Goal: Information Seeking & Learning: Learn about a topic

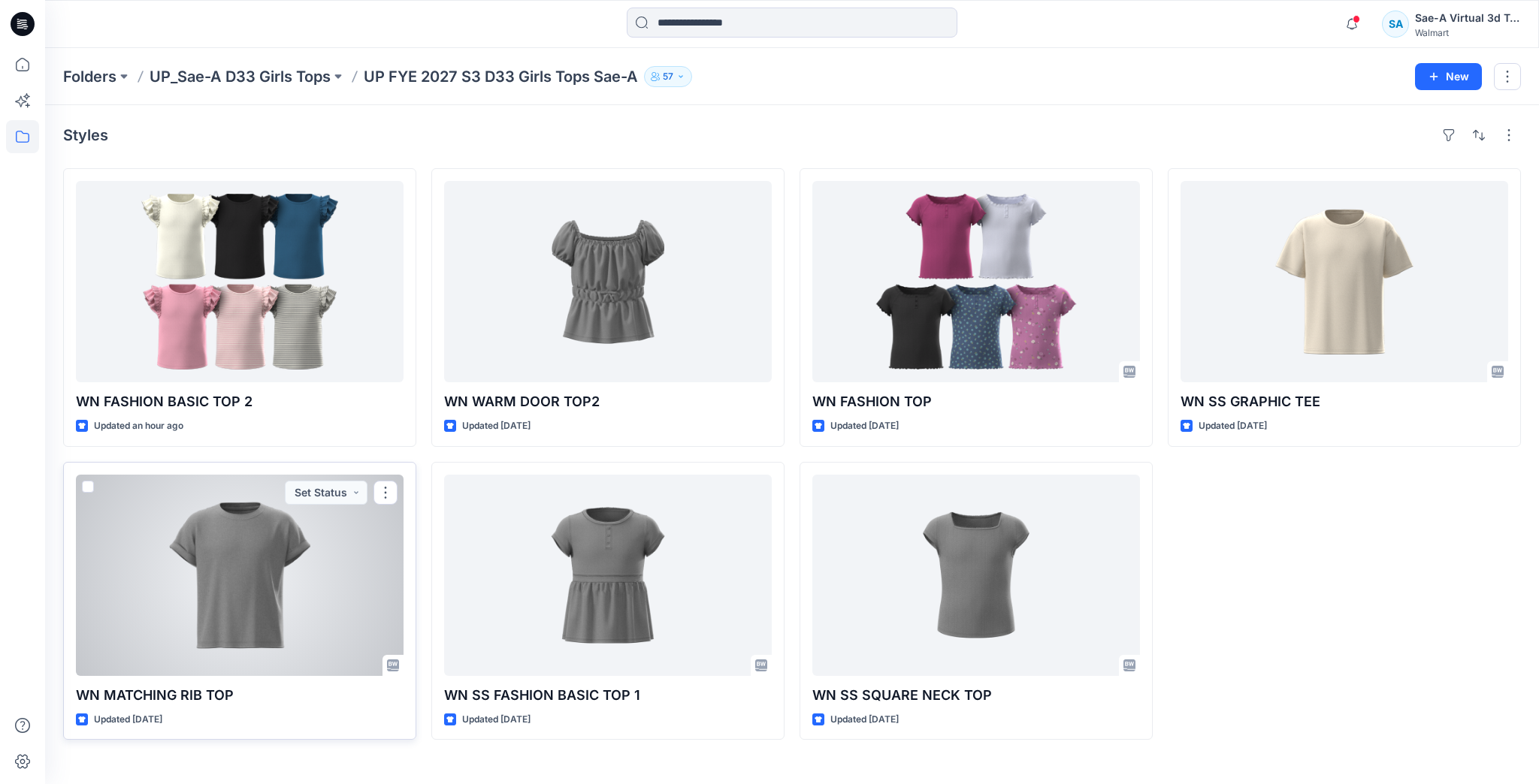
click at [292, 571] on div at bounding box center [240, 575] width 327 height 201
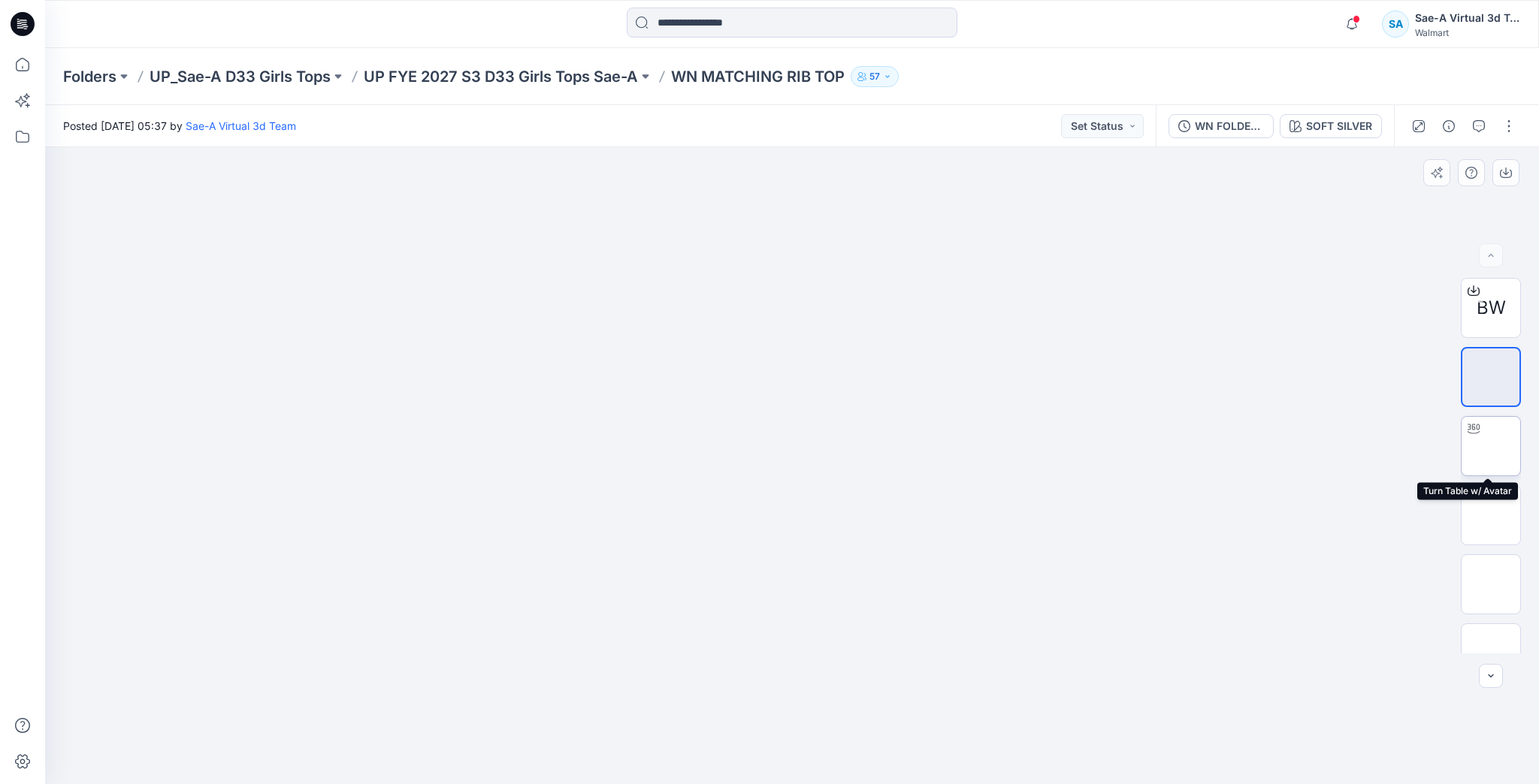
click at [1491, 446] on img at bounding box center [1491, 446] width 0 height 0
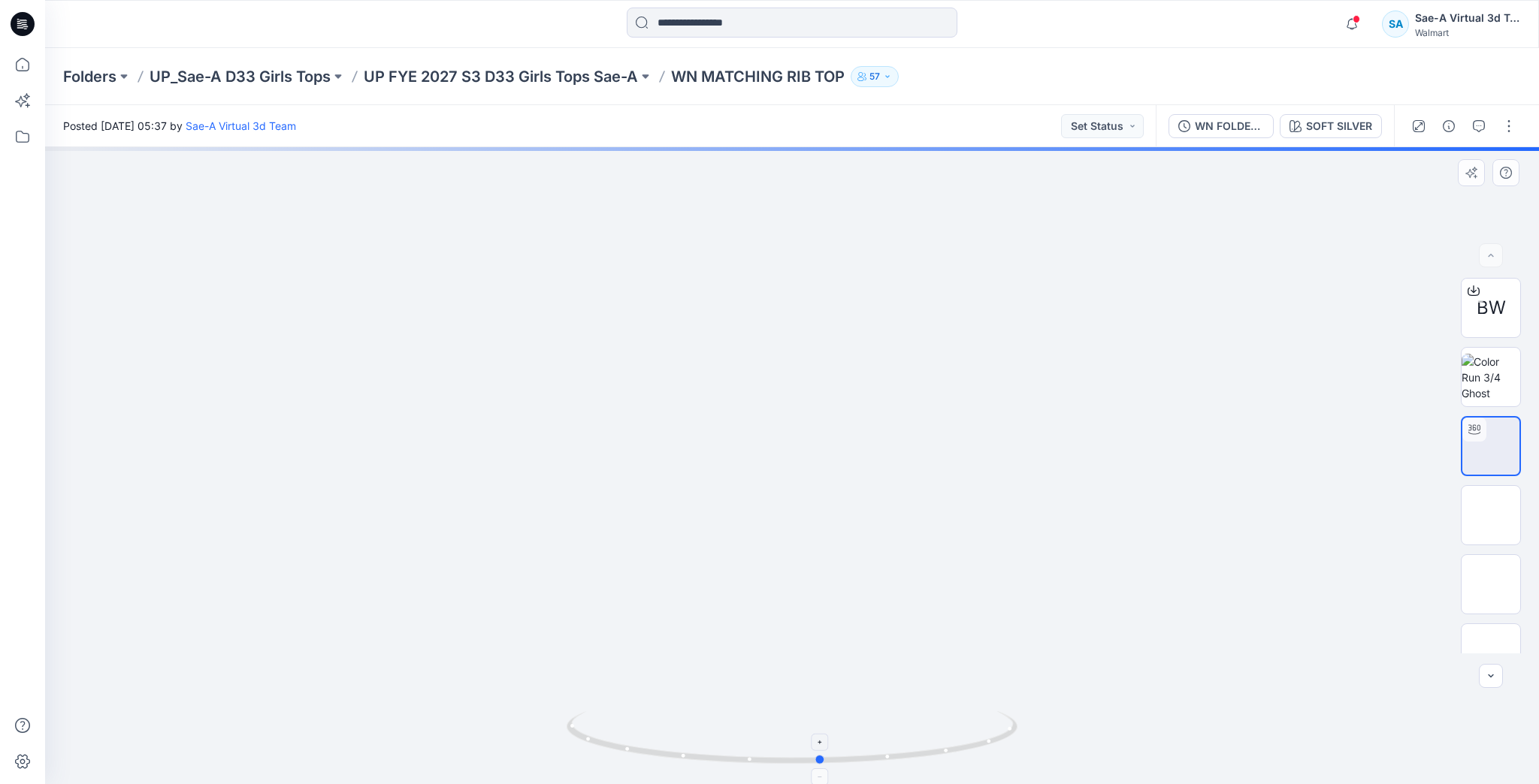
drag, startPoint x: 951, startPoint y: 754, endPoint x: 980, endPoint y: 736, distance: 34.1
click at [980, 736] on icon at bounding box center [794, 739] width 455 height 56
click at [1488, 514] on img at bounding box center [1491, 514] width 58 height 31
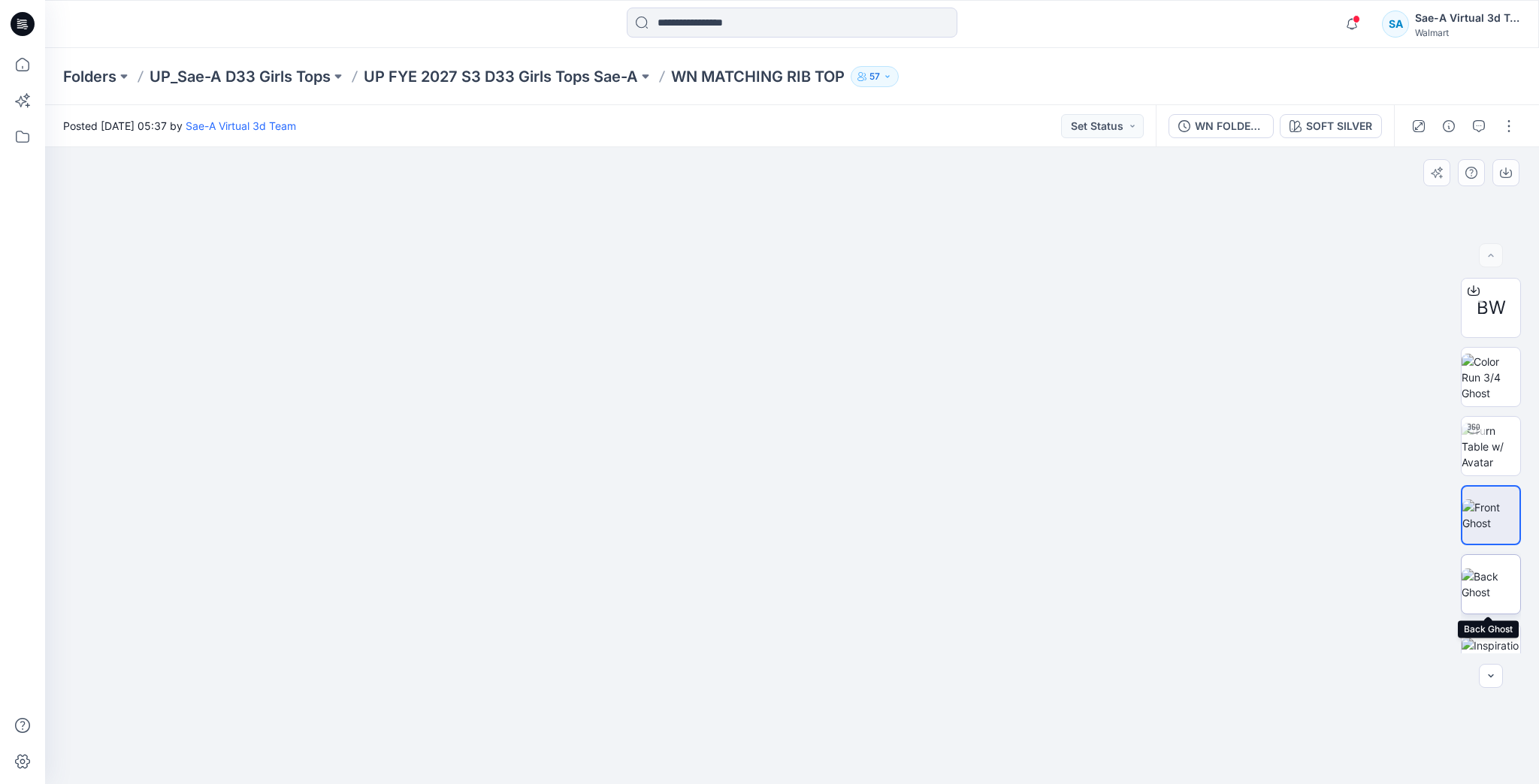
click at [1480, 568] on img at bounding box center [1491, 584] width 58 height 31
click at [1487, 508] on img at bounding box center [1491, 514] width 58 height 31
click at [1501, 369] on img at bounding box center [1491, 378] width 58 height 48
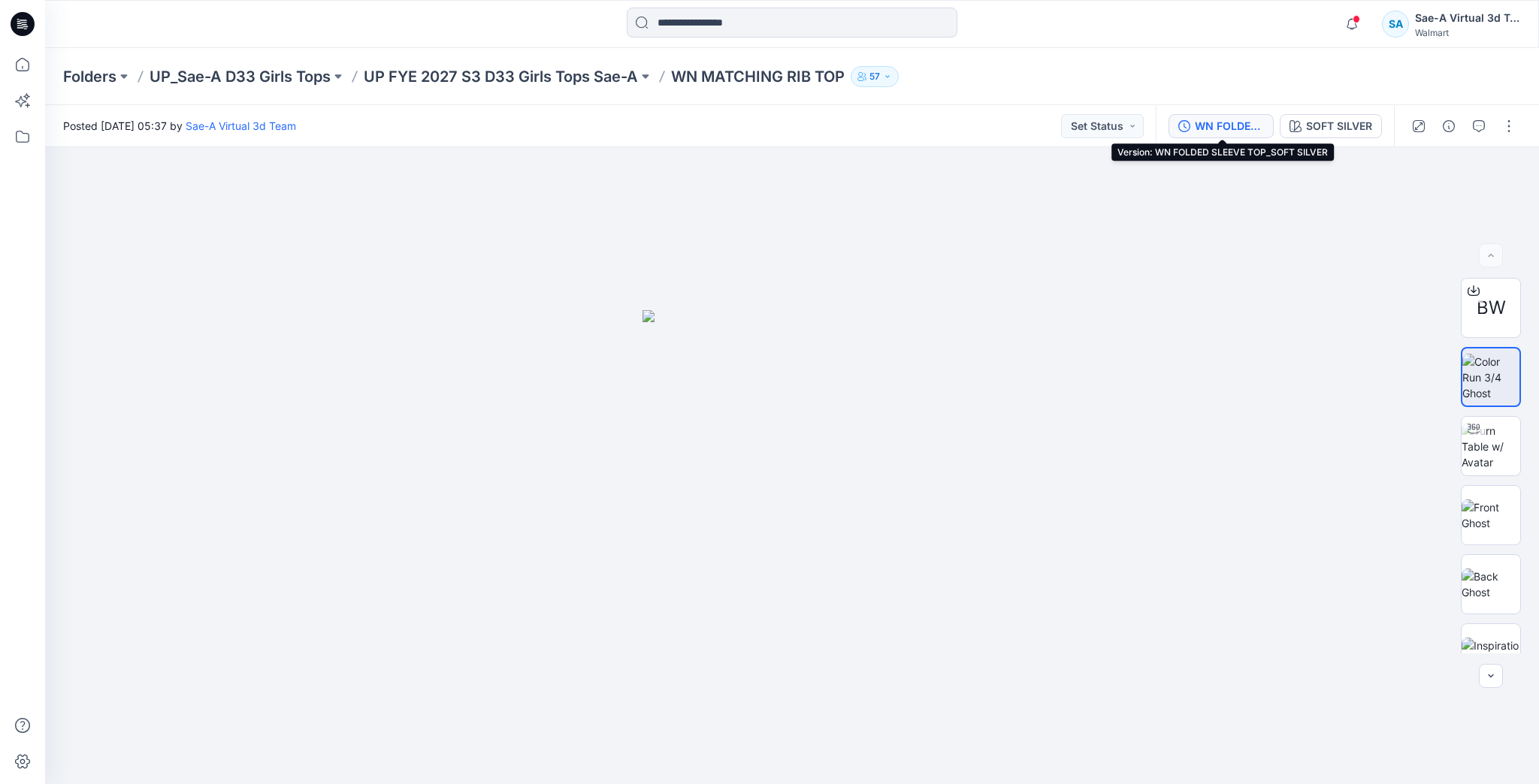
click at [1202, 127] on div "WN FOLDED SLEEVE TOP_SOFT SILVER" at bounding box center [1229, 127] width 69 height 17
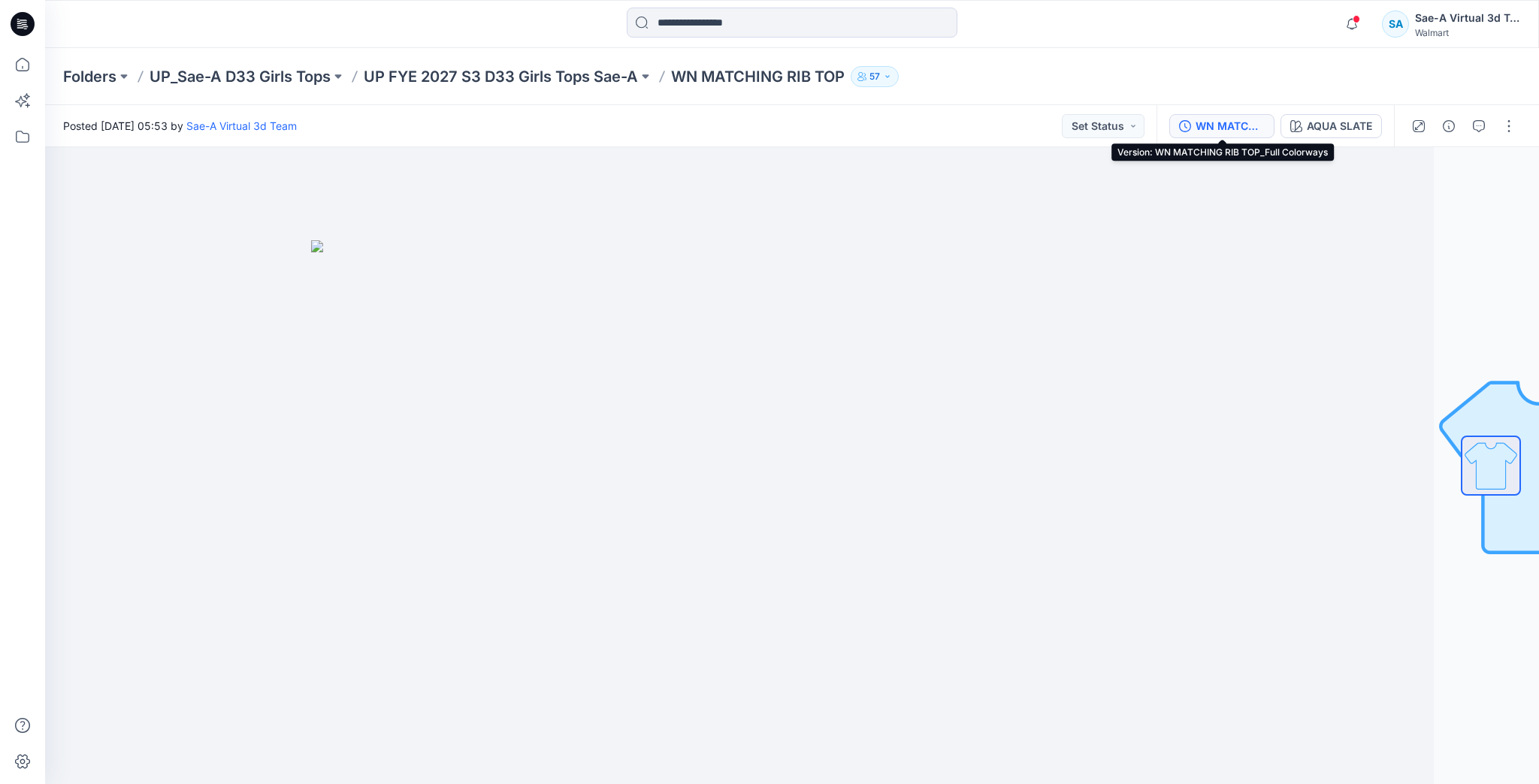
click at [1187, 130] on icon "button" at bounding box center [1186, 126] width 12 height 12
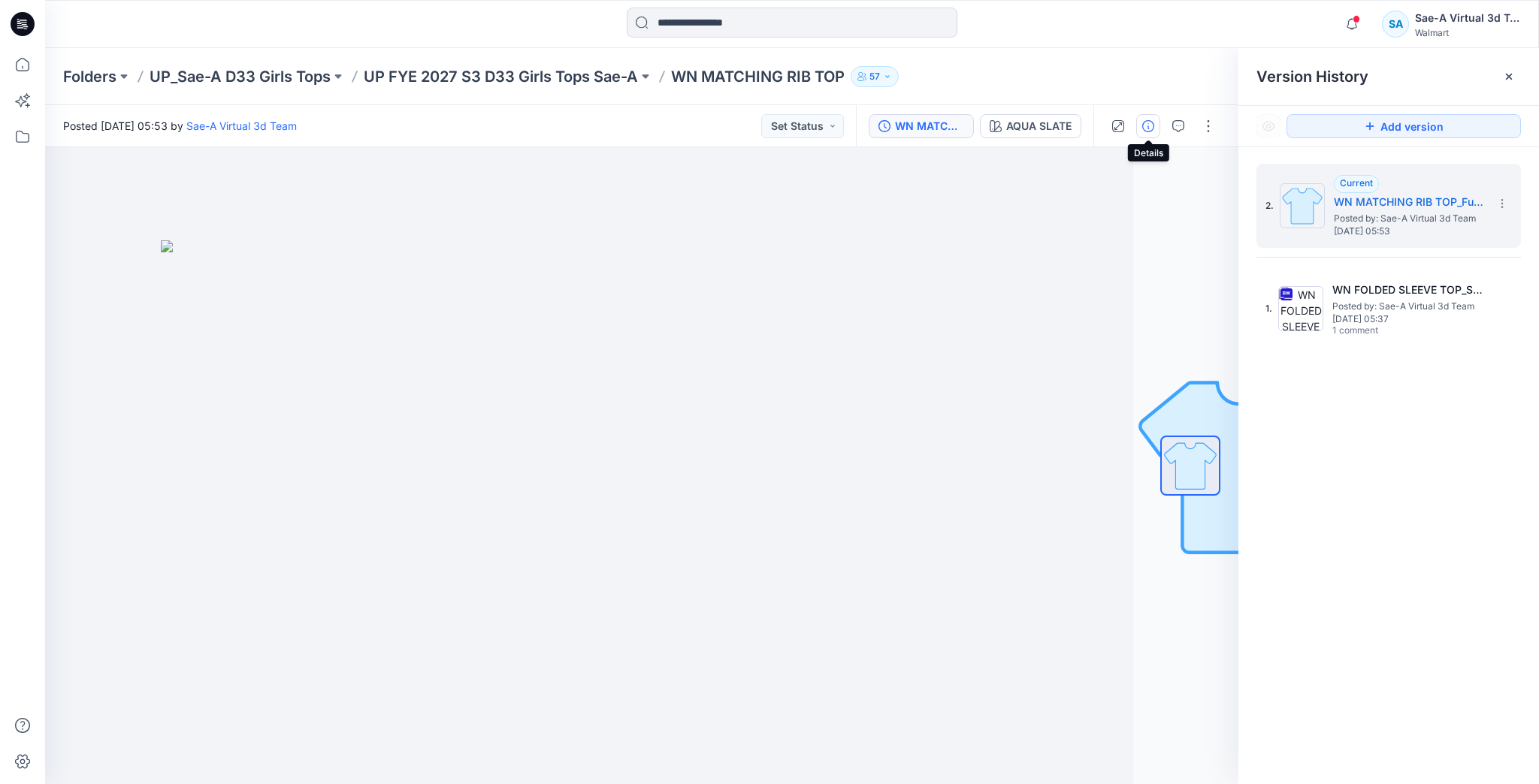
click at [1148, 125] on icon "button" at bounding box center [1149, 126] width 12 height 12
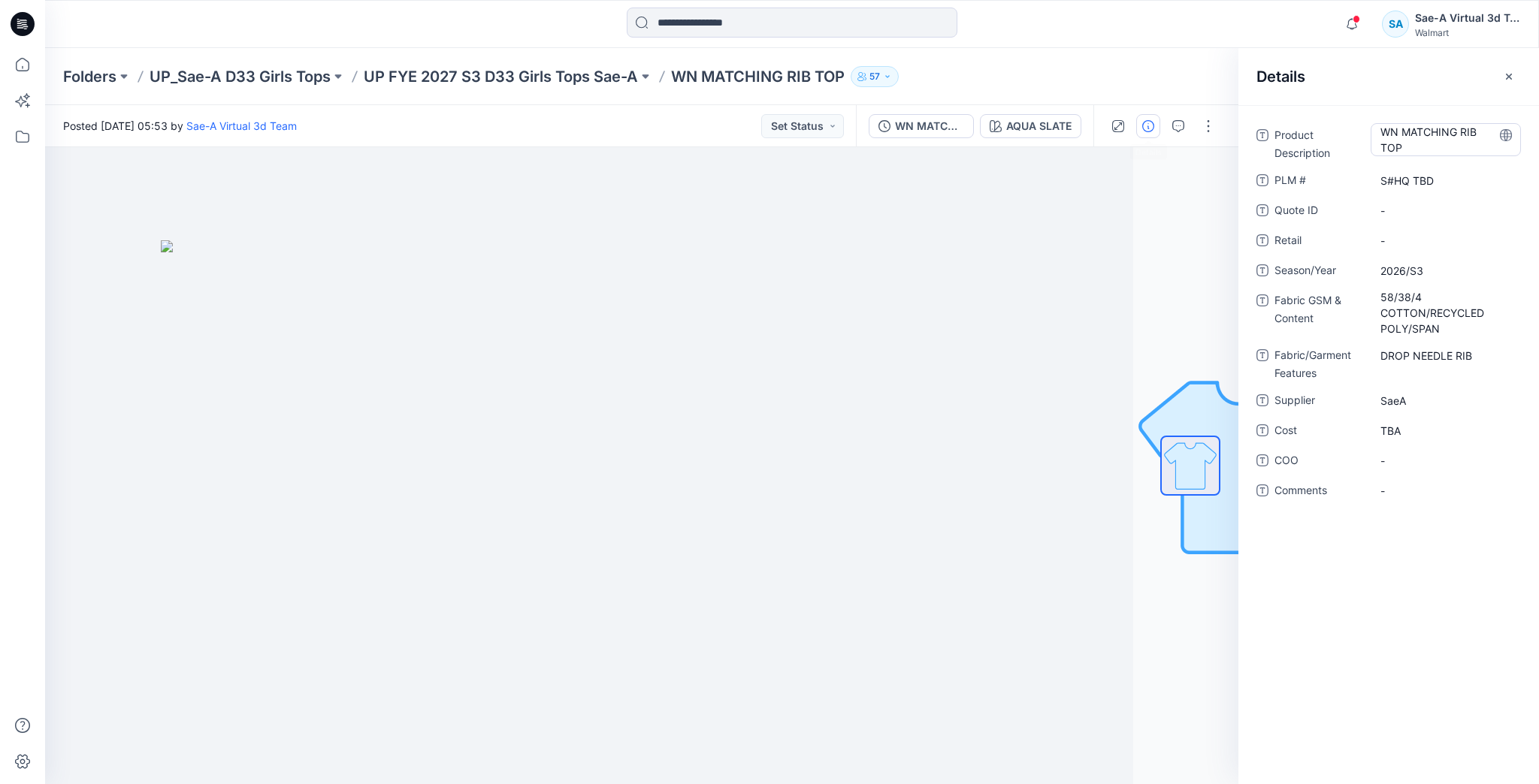
click at [1418, 154] on Description "WN MATCHING RIB TOP" at bounding box center [1446, 139] width 131 height 31
drag, startPoint x: 1397, startPoint y: 148, endPoint x: 1362, endPoint y: 134, distance: 37.7
click at [1362, 134] on div "**********" at bounding box center [1388, 142] width 264 height 39
click at [1393, 150] on textarea "**********" at bounding box center [1446, 138] width 151 height 31
drag, startPoint x: 1375, startPoint y: 133, endPoint x: 1640, endPoint y: 160, distance: 266.4
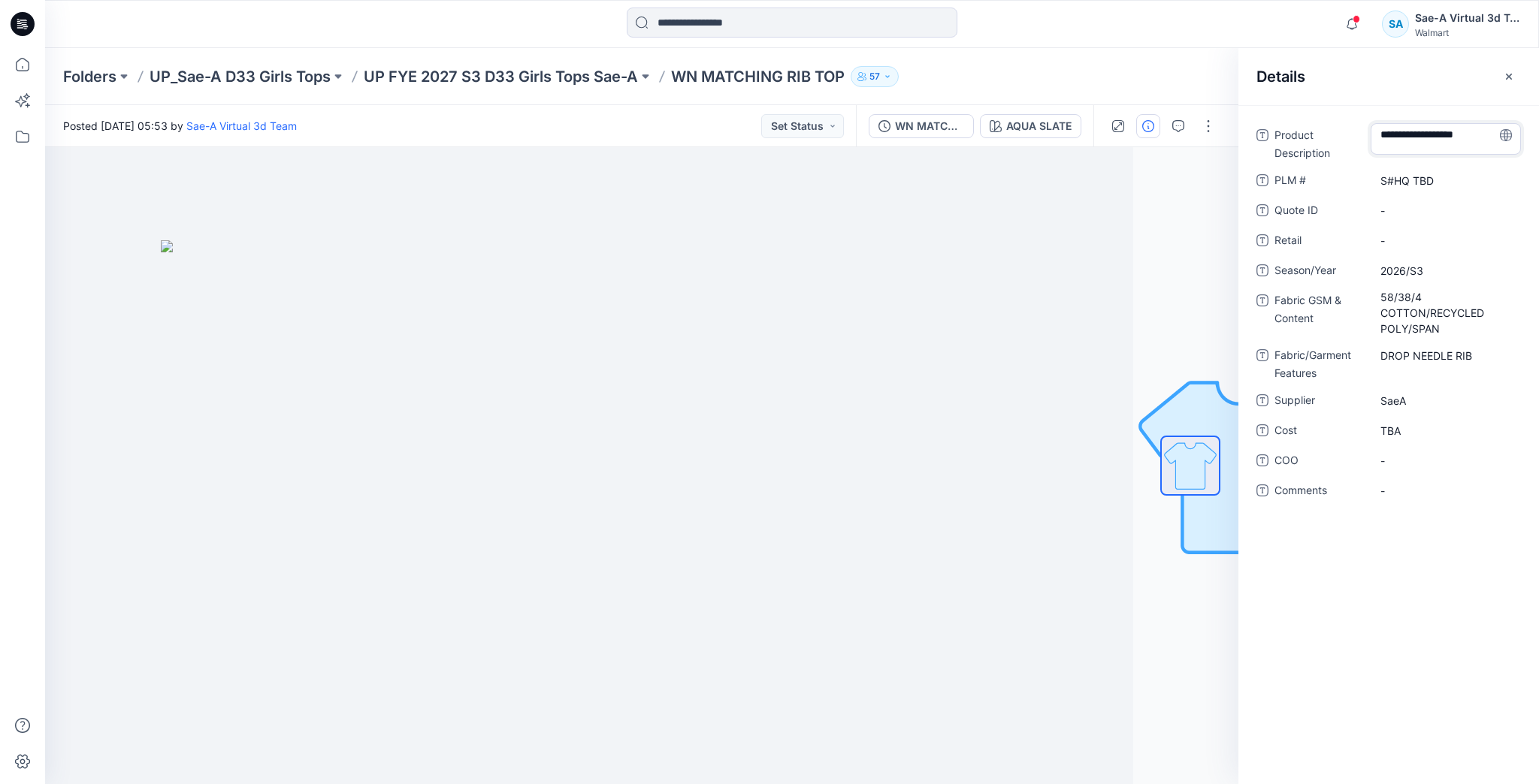
click at [1538, 160] on html "Notifications Your style AW WARM DOOR SHORTS has been updated with AW WARM DOOR…" at bounding box center [769, 392] width 1539 height 784
type textarea "**********"
click at [1192, 66] on div "Folders UP_Sae-A D33 Girls Tops UP FYE 2027 S3 D33 Girls Tops Sae-A WN MATCHING…" at bounding box center [733, 76] width 1341 height 21
click at [537, 72] on p "UP FYE 2027 S3 D33 Girls Tops Sae-A" at bounding box center [500, 76] width 274 height 21
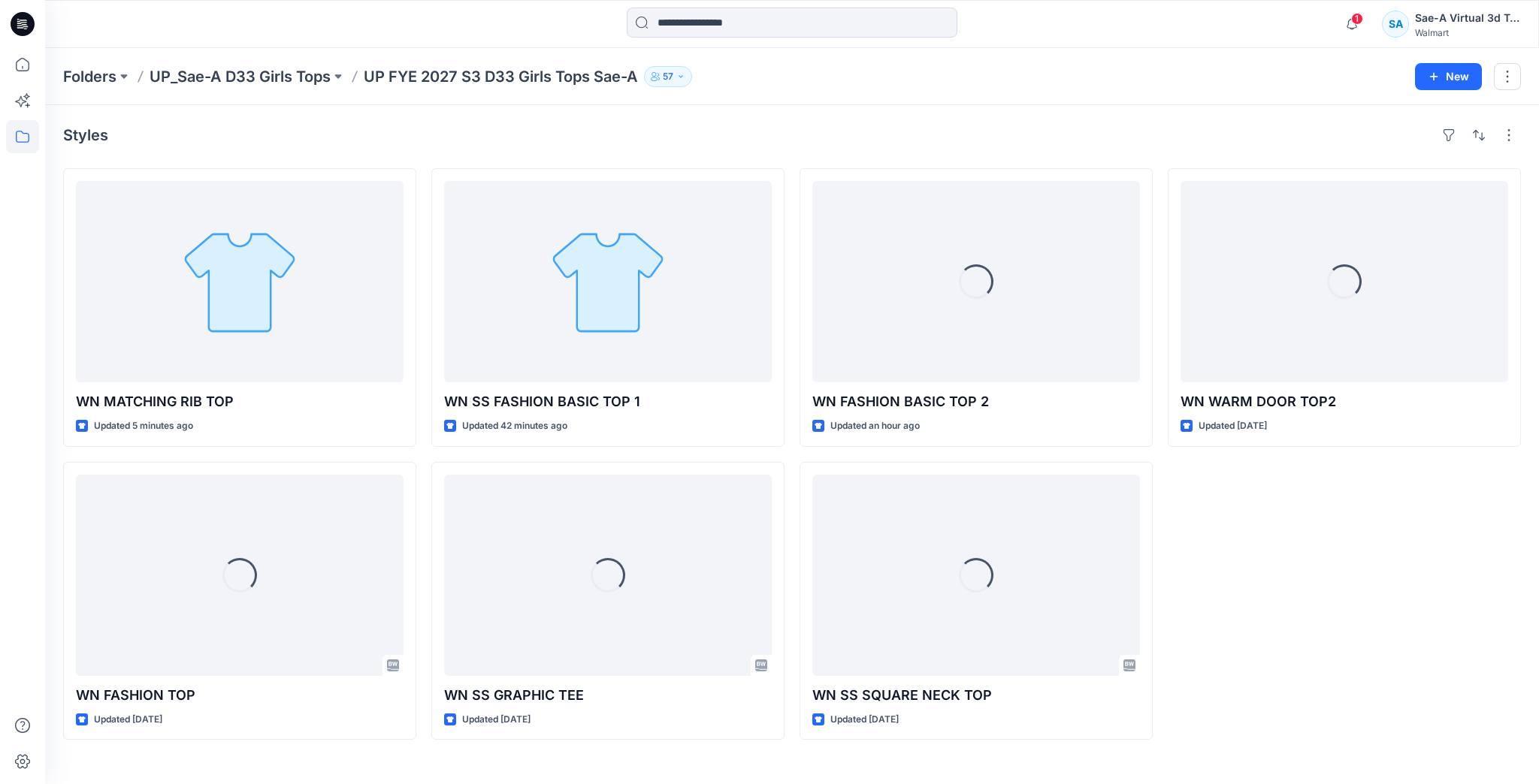
click at [39, 61] on div at bounding box center [22, 392] width 45 height 784
click at [23, 63] on icon at bounding box center [22, 65] width 33 height 33
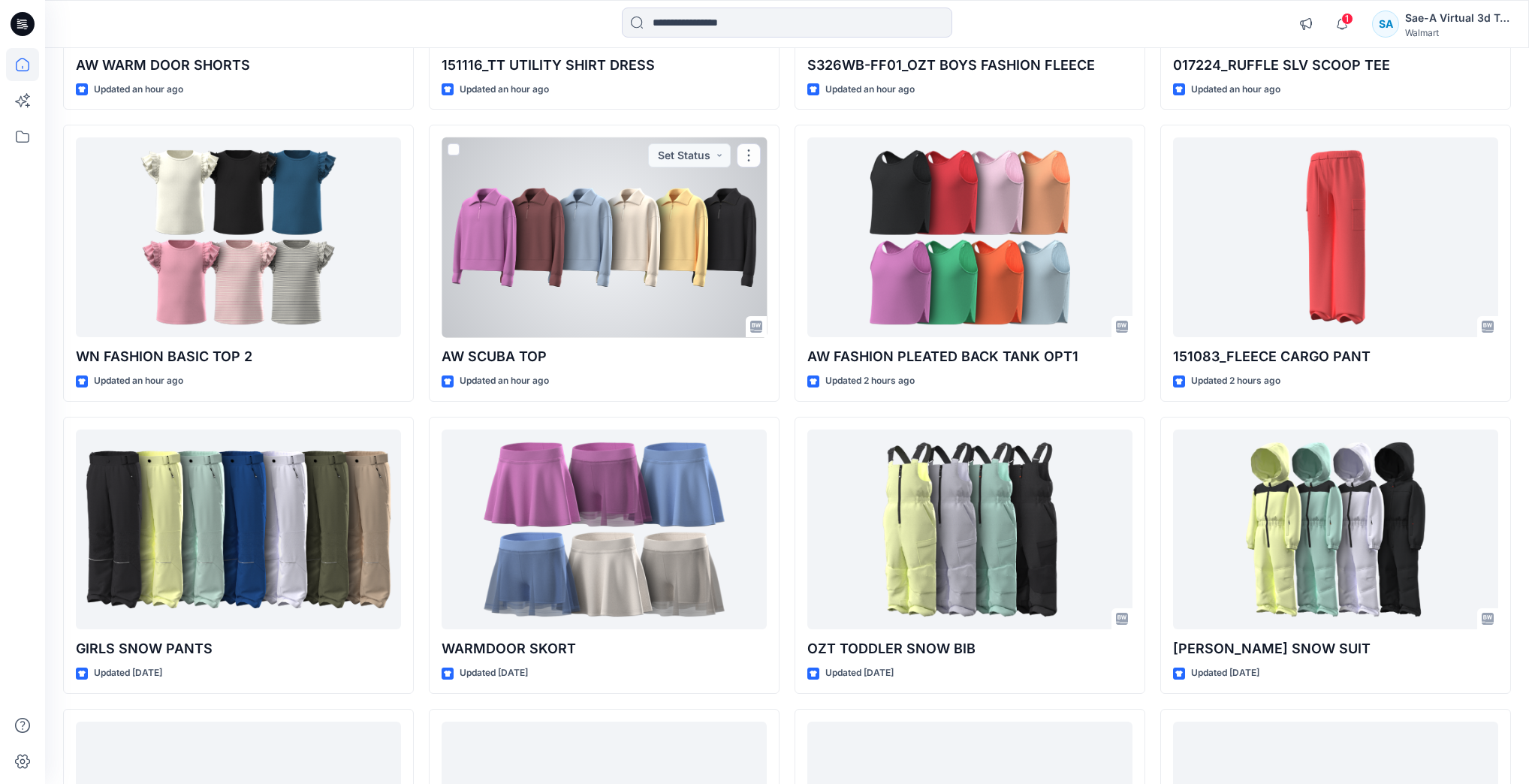
scroll to position [1020, 0]
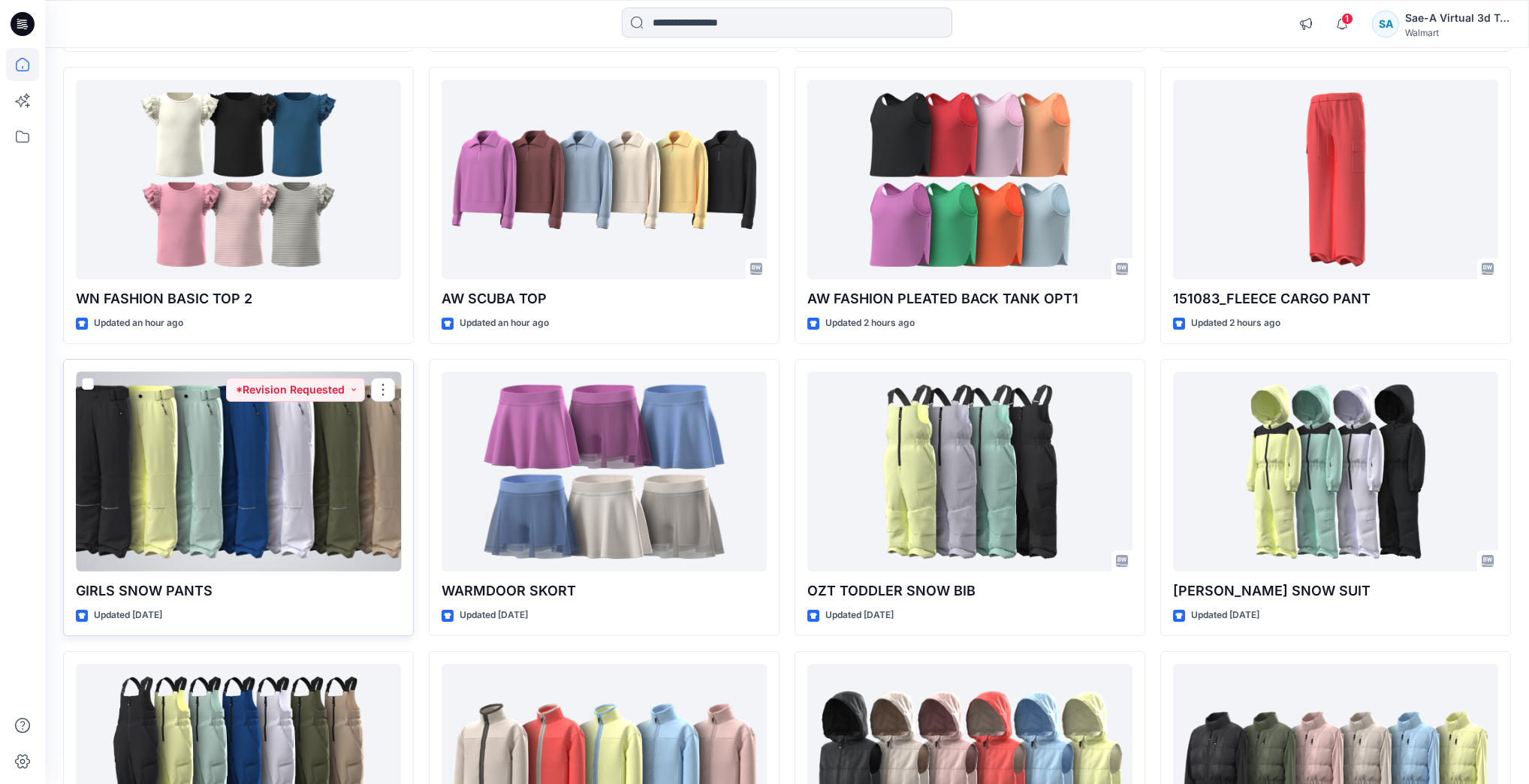
click at [211, 488] on div at bounding box center [238, 471] width 325 height 200
